Goal: Task Accomplishment & Management: Use online tool/utility

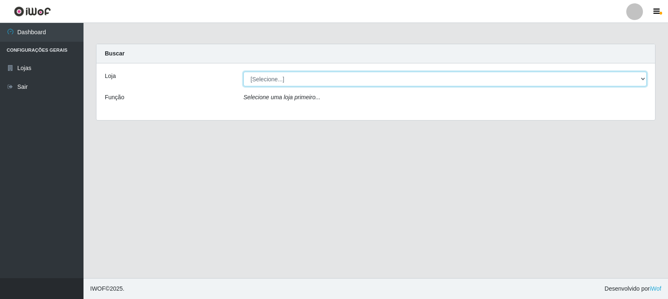
click at [642, 79] on select "[Selecione...] Rede Compras Supermercados - LOJA 3" at bounding box center [445, 79] width 403 height 15
select select "162"
click at [244, 72] on select "[Selecione...] Rede Compras Supermercados - LOJA 3" at bounding box center [445, 79] width 403 height 15
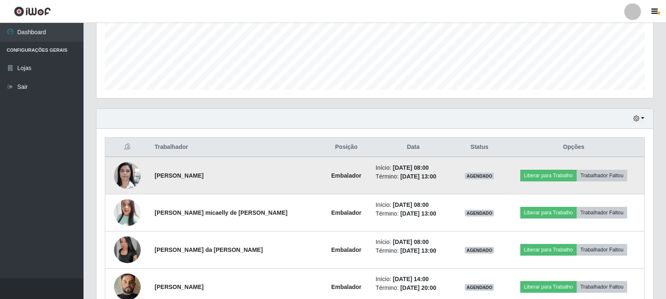
scroll to position [251, 0]
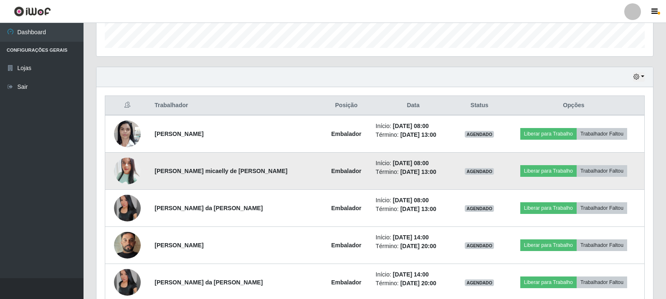
click at [127, 167] on img at bounding box center [127, 171] width 27 height 32
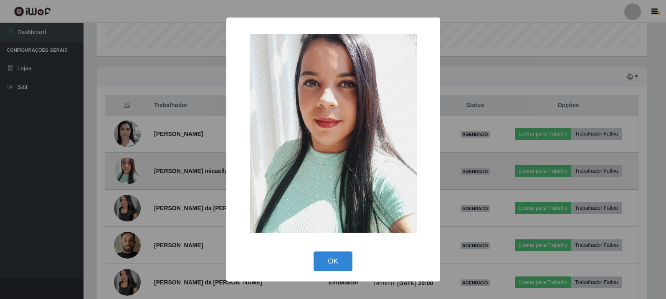
scroll to position [173, 553]
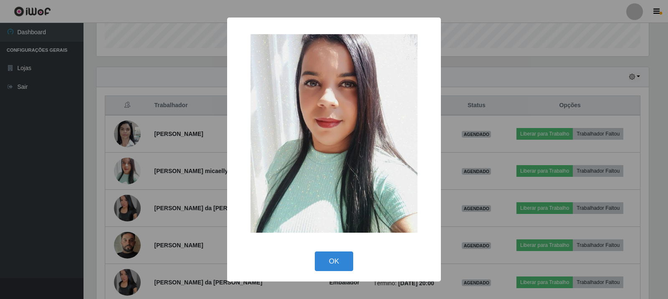
click at [131, 204] on div "× OK Cancel" at bounding box center [334, 149] width 668 height 299
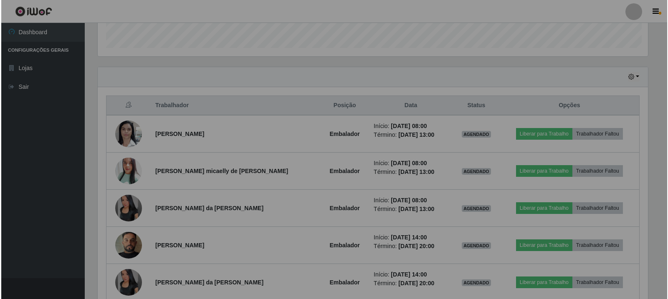
scroll to position [173, 557]
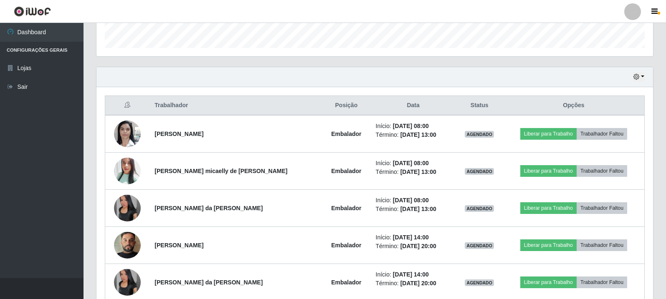
click at [131, 204] on img at bounding box center [127, 208] width 27 height 27
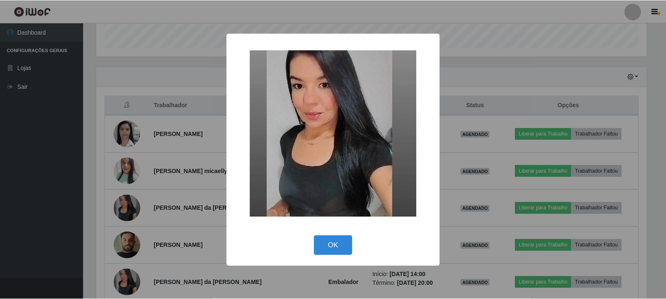
scroll to position [173, 553]
click at [128, 137] on div "× OK Cancel" at bounding box center [334, 149] width 668 height 299
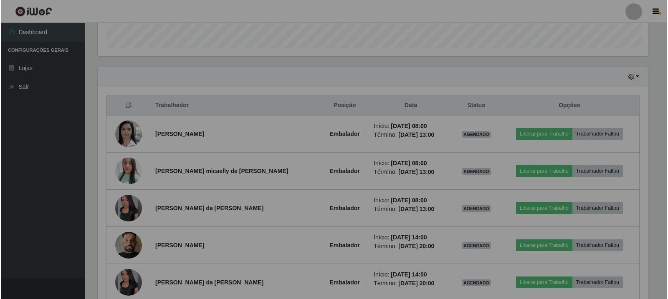
scroll to position [173, 557]
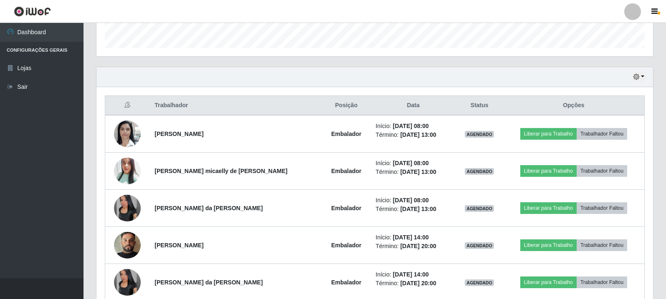
click at [128, 137] on img at bounding box center [127, 134] width 27 height 36
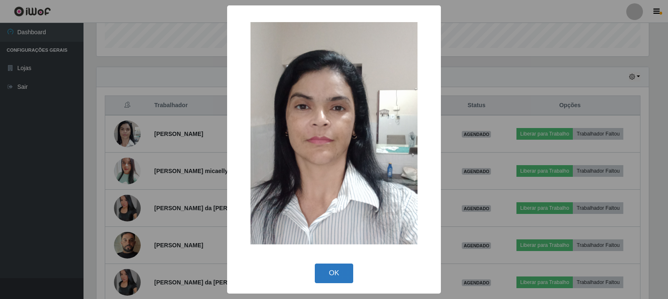
click at [333, 270] on button "OK" at bounding box center [334, 274] width 39 height 20
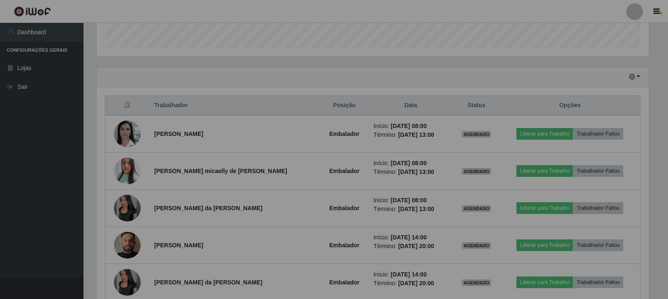
scroll to position [173, 557]
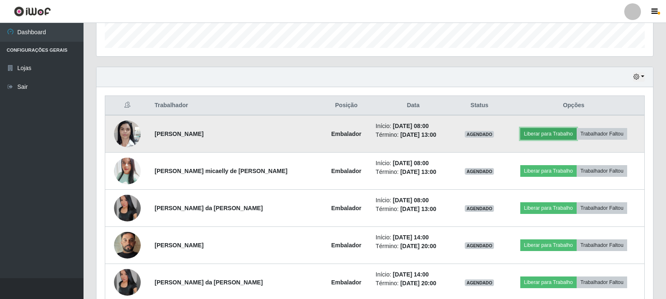
click at [561, 135] on button "Liberar para Trabalho" at bounding box center [548, 134] width 56 height 12
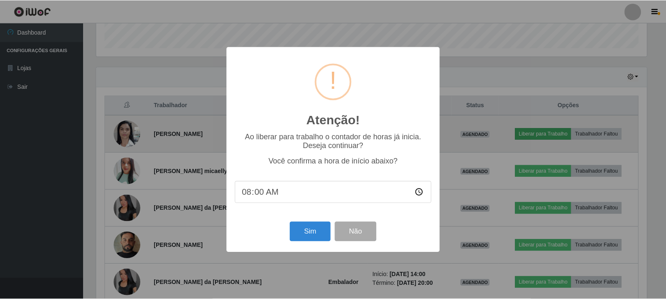
scroll to position [173, 553]
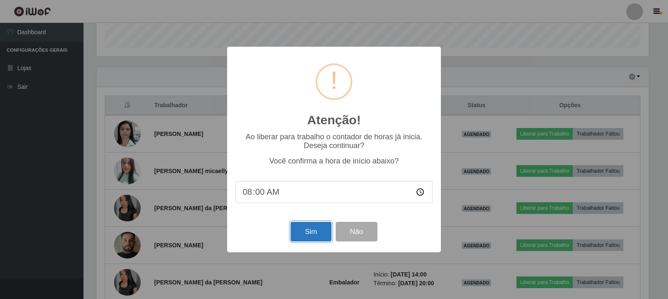
click at [320, 234] on button "Sim" at bounding box center [311, 232] width 41 height 20
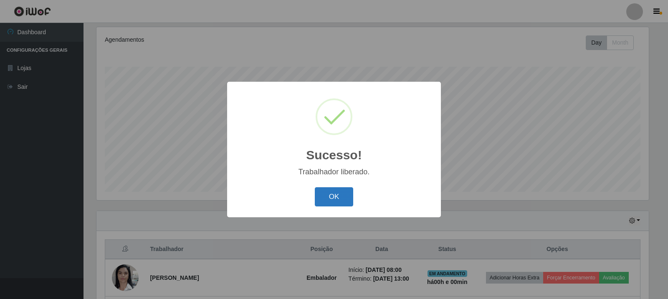
click at [346, 198] on button "OK" at bounding box center [334, 198] width 39 height 20
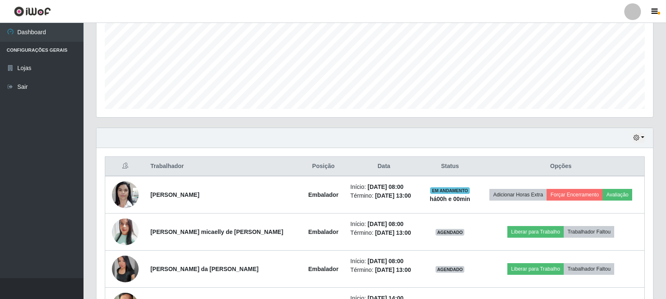
scroll to position [190, 0]
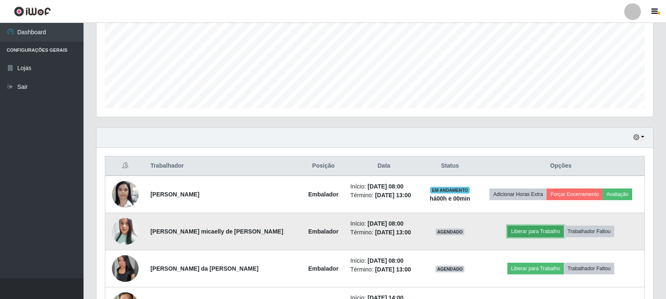
click at [528, 230] on button "Liberar para Trabalho" at bounding box center [536, 232] width 56 height 12
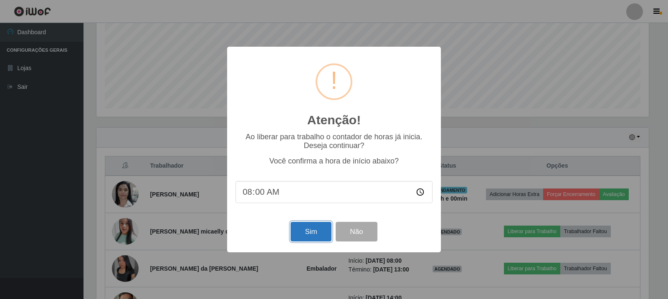
click at [305, 233] on button "Sim" at bounding box center [311, 232] width 41 height 20
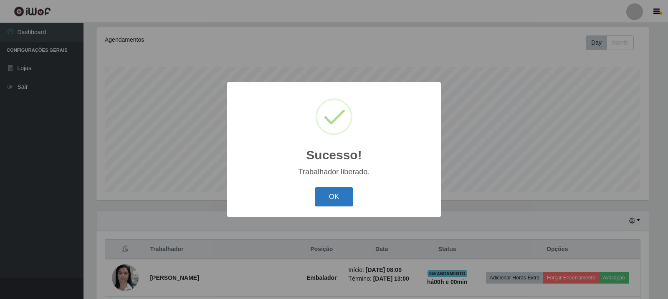
click at [343, 198] on button "OK" at bounding box center [334, 198] width 39 height 20
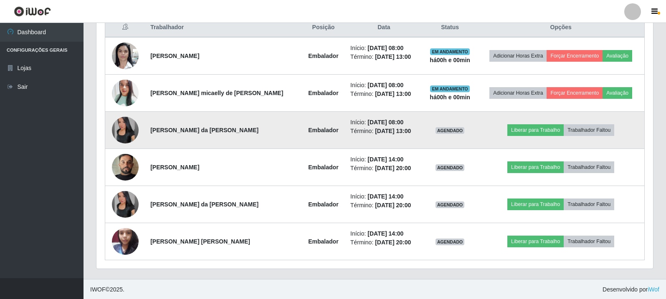
scroll to position [330, 0]
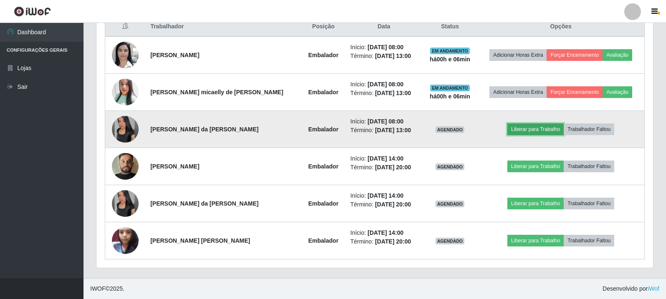
click at [533, 132] on button "Liberar para Trabalho" at bounding box center [536, 130] width 56 height 12
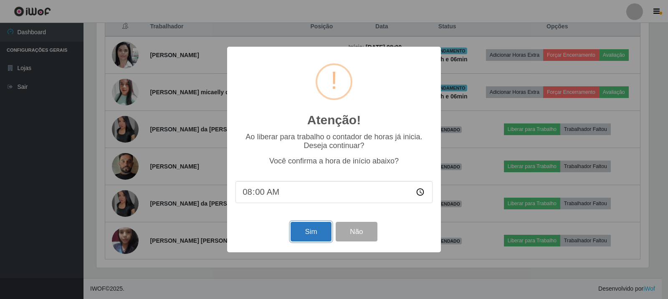
click at [312, 228] on button "Sim" at bounding box center [311, 232] width 41 height 20
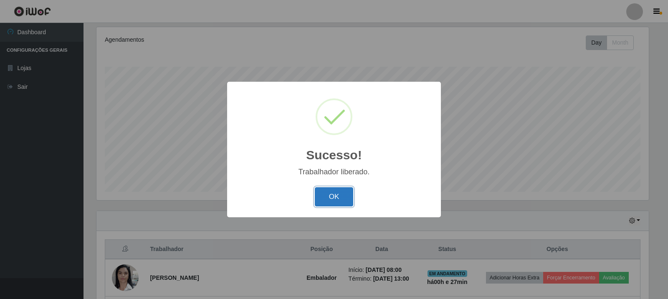
click at [328, 196] on button "OK" at bounding box center [334, 198] width 39 height 20
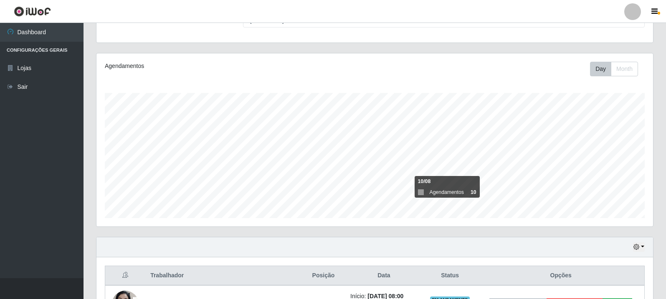
scroll to position [0, 0]
